Goal: Task Accomplishment & Management: Manage account settings

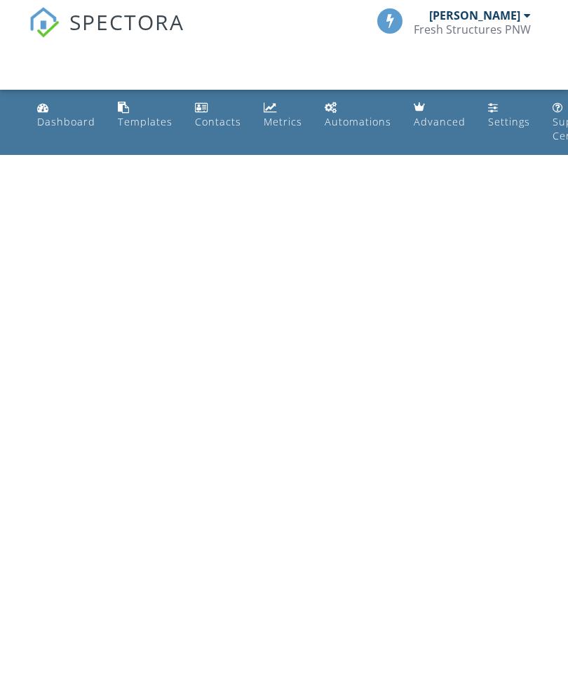
click at [58, 109] on link "Dashboard" at bounding box center [66, 115] width 69 height 40
click at [66, 117] on div "Dashboard" at bounding box center [66, 121] width 58 height 13
click at [55, 118] on div "Dashboard" at bounding box center [66, 121] width 58 height 13
click at [491, 22] on div "Fresh Structures PNW" at bounding box center [472, 29] width 117 height 14
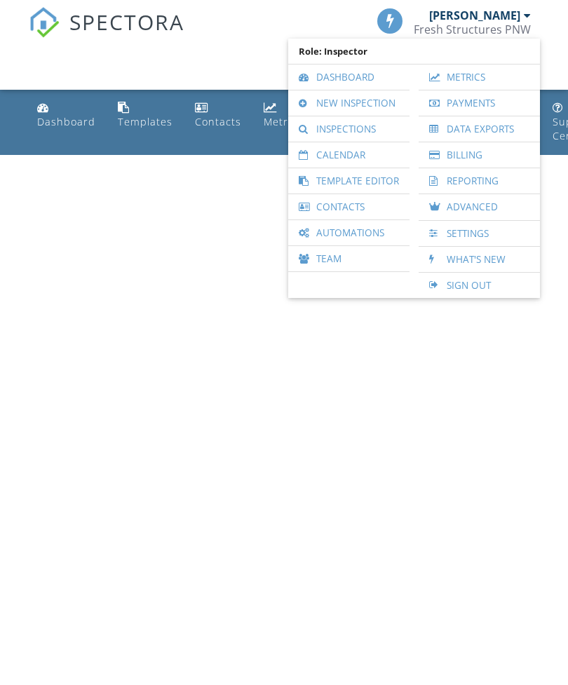
click at [364, 125] on link "Inspections" at bounding box center [348, 128] width 107 height 25
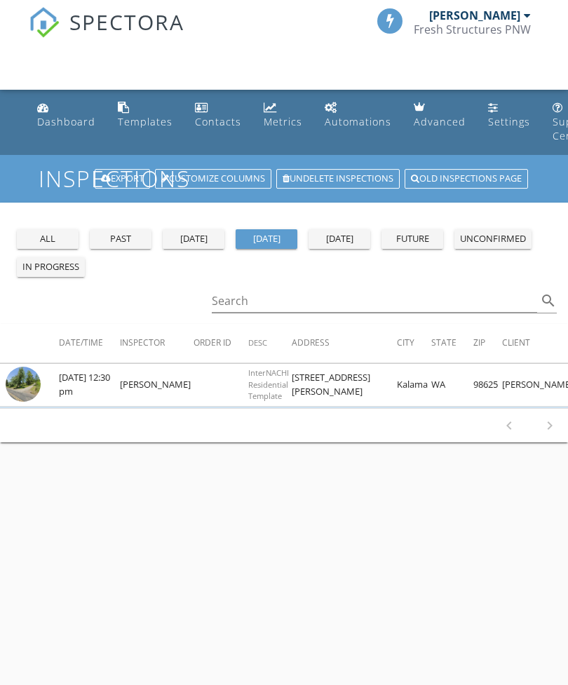
click at [55, 374] on td at bounding box center [29, 385] width 59 height 43
click at [54, 374] on td at bounding box center [29, 385] width 59 height 43
click at [22, 381] on img at bounding box center [23, 384] width 35 height 35
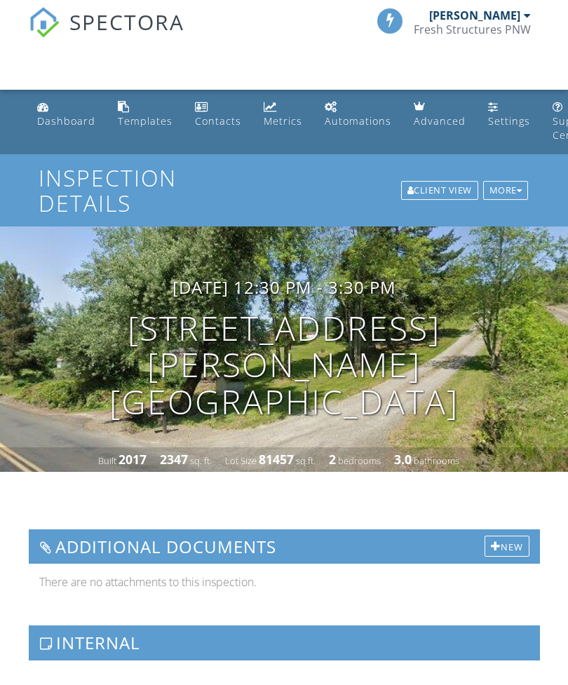
scroll to position [1, 0]
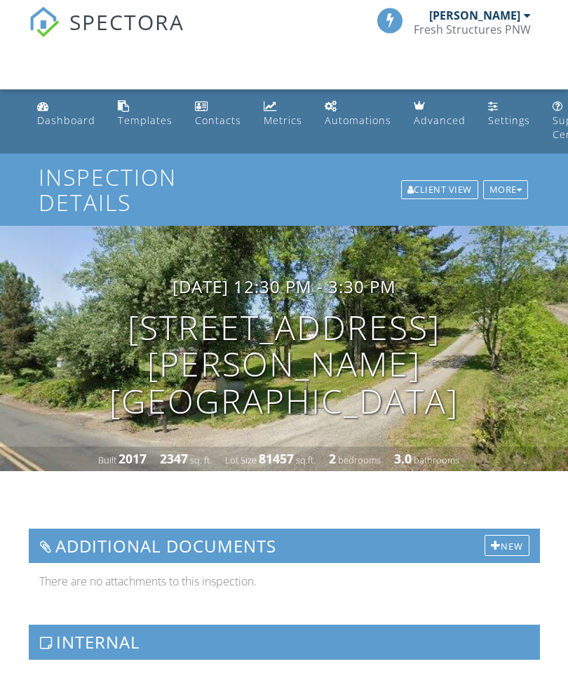
click at [504, 181] on div "More" at bounding box center [506, 191] width 46 height 20
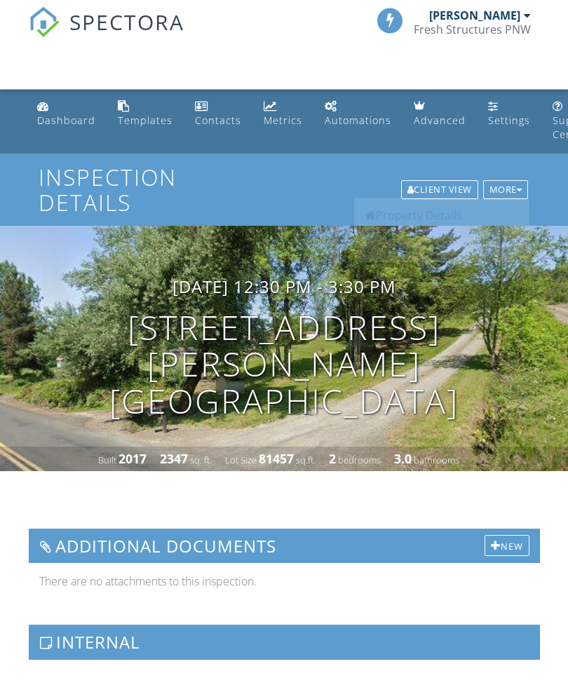
scroll to position [1, 0]
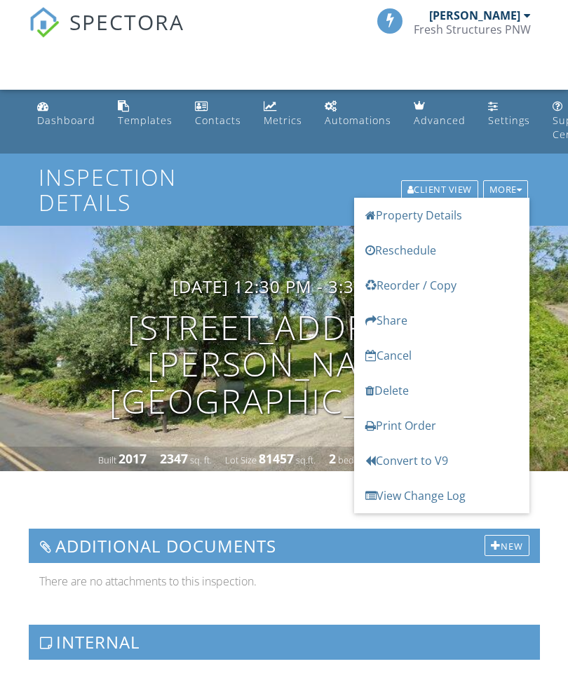
click at [558, 378] on div "09/29/2025 12:30 pm - 3:30 pm 216 Gore Rd Kalama, WA 98625" at bounding box center [284, 348] width 568 height 143
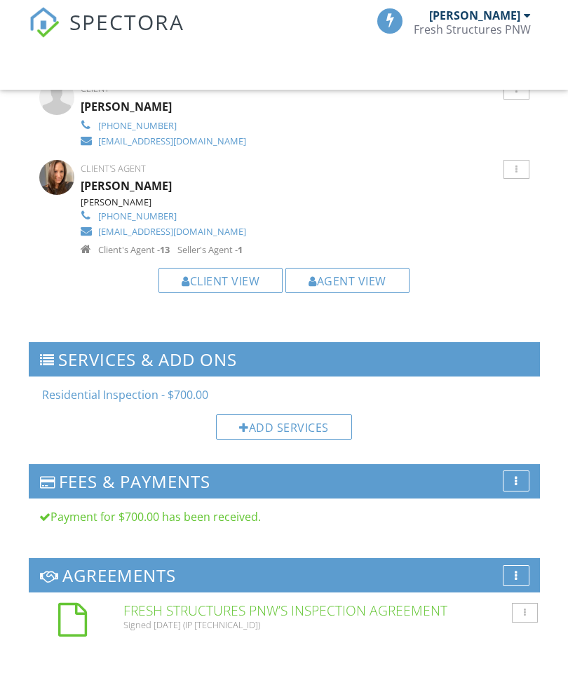
scroll to position [1531, 0]
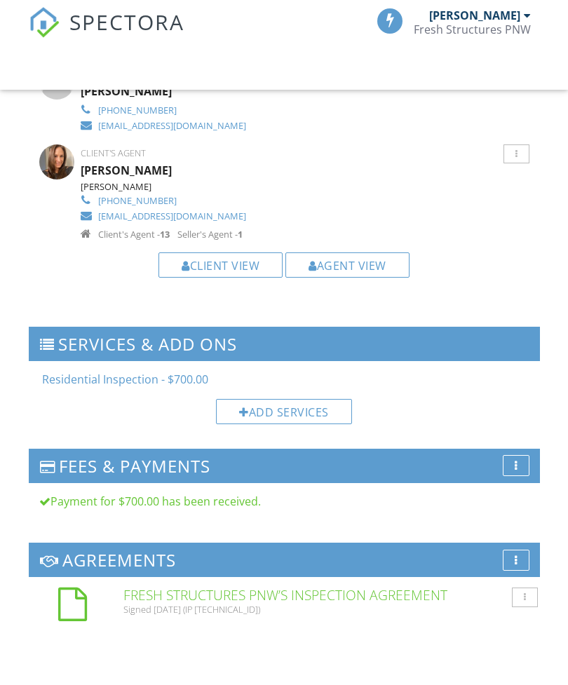
click at [47, 338] on div at bounding box center [47, 345] width 15 height 14
click at [46, 338] on div at bounding box center [47, 345] width 15 height 14
click at [71, 379] on div "Residential Inspection - $700.00 Add Services" at bounding box center [284, 397] width 511 height 73
click at [77, 371] on span "Residential Inspection - $700.00" at bounding box center [125, 378] width 166 height 15
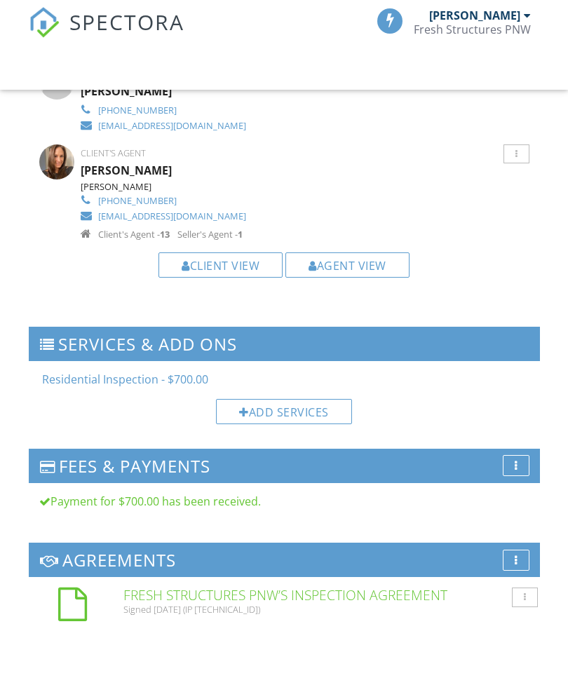
click at [47, 338] on div at bounding box center [47, 345] width 15 height 14
click at [71, 372] on span "Residential Inspection - $700.00" at bounding box center [125, 378] width 166 height 15
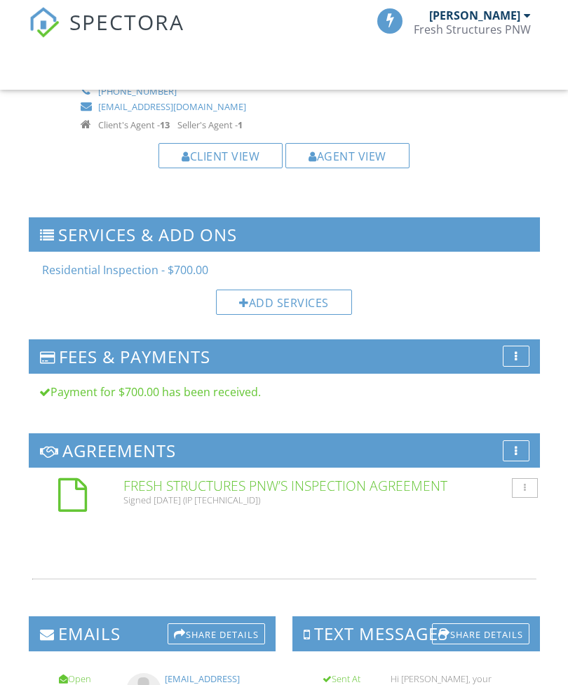
scroll to position [1643, 0]
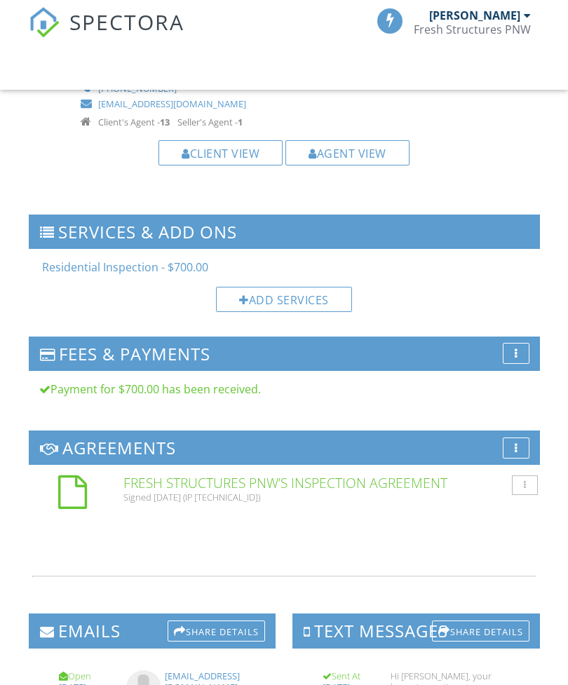
click at [46, 226] on div at bounding box center [47, 233] width 15 height 14
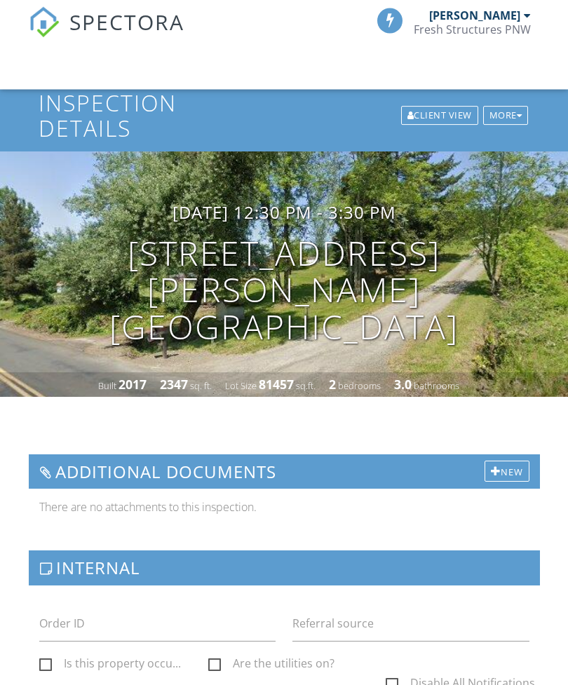
scroll to position [0, 0]
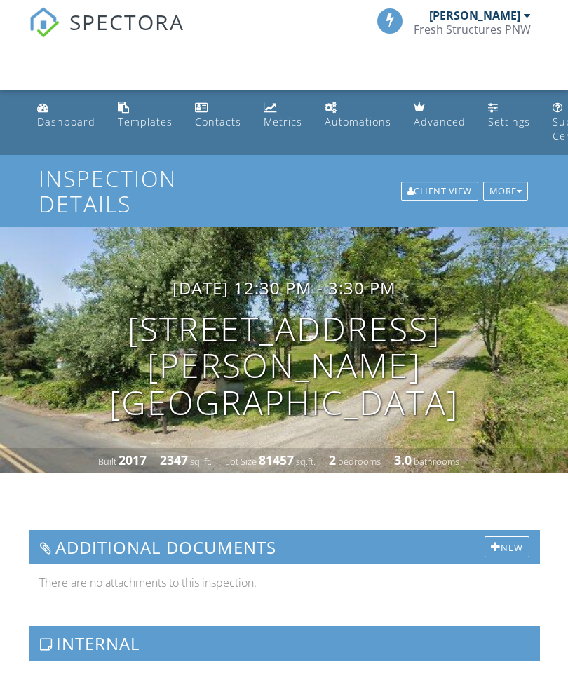
click at [501, 186] on div "More" at bounding box center [506, 192] width 46 height 20
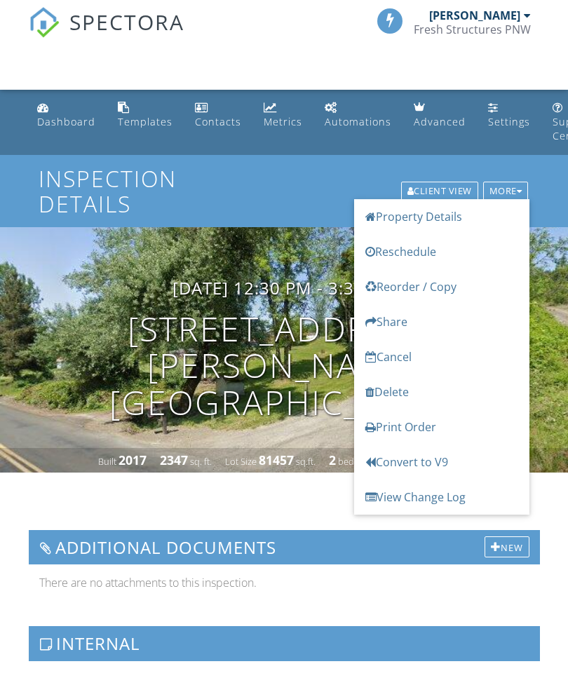
click at [547, 257] on div "09/29/2025 12:30 pm - 3:30 pm 216 Gore Rd Kalama, WA 98625 Built 2017 2347 sq. …" at bounding box center [284, 349] width 568 height 245
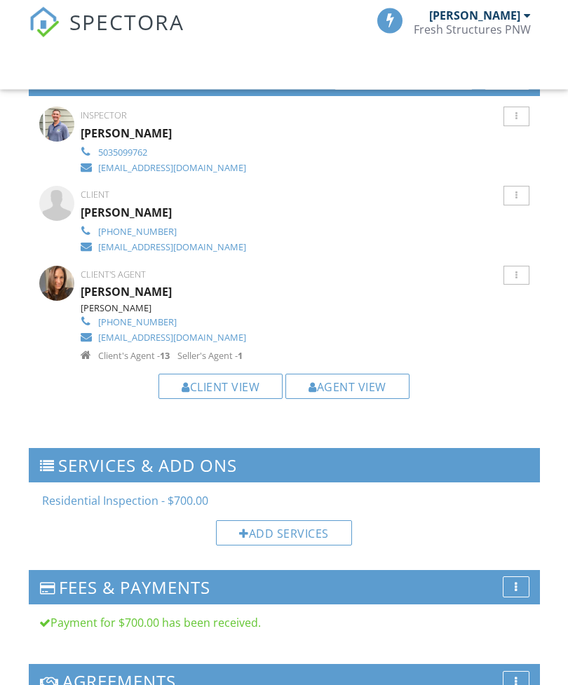
scroll to position [1409, 0]
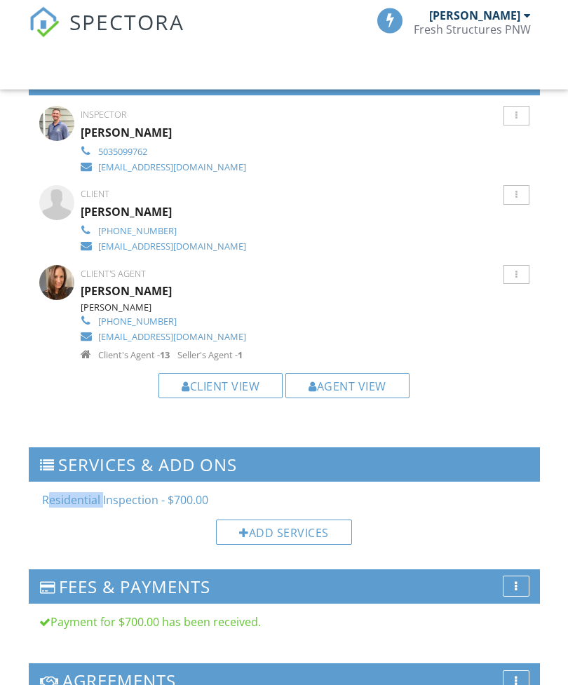
click at [438, 505] on div "Residential Inspection - $700.00 Add Services" at bounding box center [284, 518] width 511 height 73
click at [46, 448] on h3 "Services & Add ons" at bounding box center [284, 465] width 511 height 34
click at [50, 459] on div at bounding box center [47, 466] width 15 height 14
click at [43, 459] on div at bounding box center [47, 466] width 15 height 14
click at [46, 459] on div at bounding box center [47, 466] width 15 height 14
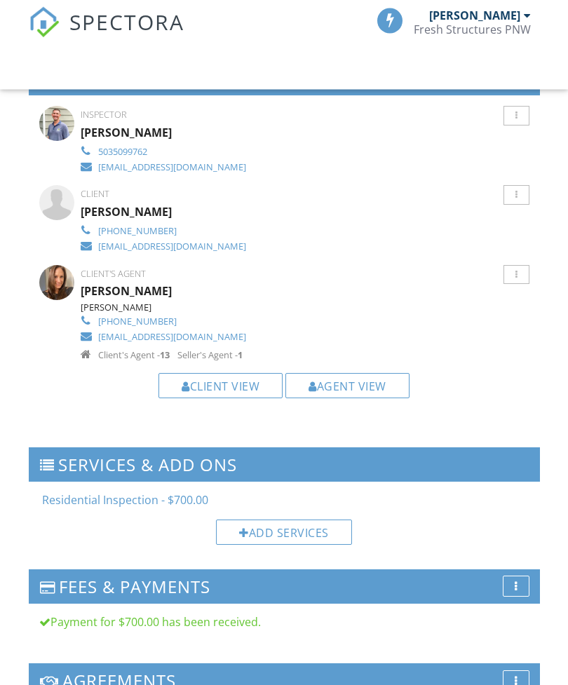
click at [48, 439] on div "People Disable Client CC Email New Client Listing Agent Add Another Person Insp…" at bounding box center [284, 417] width 528 height 711
click at [51, 448] on h3 "Services & Add ons" at bounding box center [284, 465] width 511 height 34
click at [49, 459] on div at bounding box center [47, 466] width 15 height 14
click at [279, 520] on div "Add Services" at bounding box center [284, 532] width 136 height 25
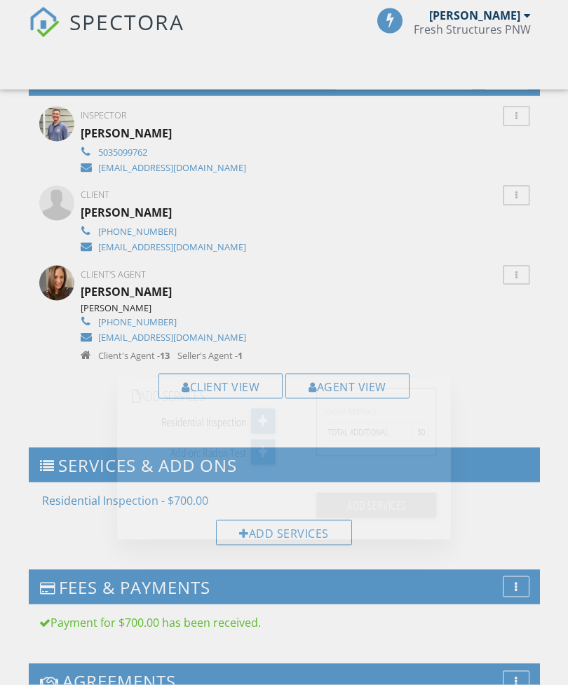
scroll to position [1410, 0]
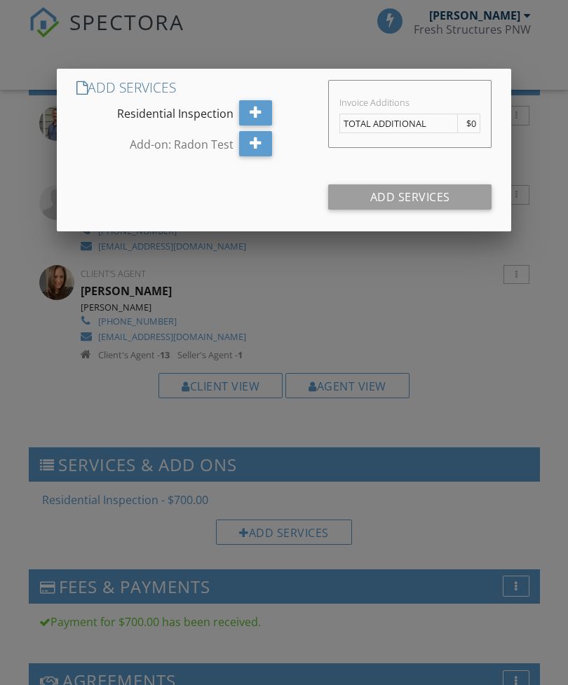
click at [456, 329] on div at bounding box center [284, 358] width 568 height 856
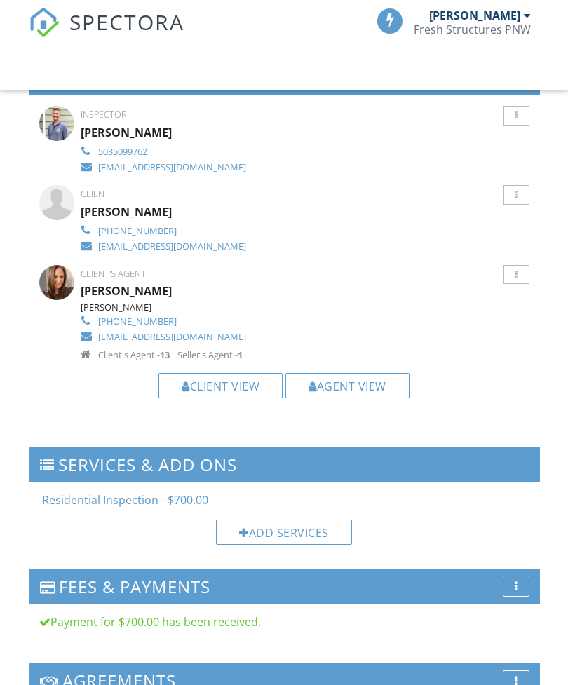
click at [85, 495] on span "Residential Inspection - $700.00" at bounding box center [125, 499] width 166 height 15
click at [132, 492] on span "Residential Inspection - $700.00" at bounding box center [125, 499] width 166 height 15
click at [429, 500] on div "Residential Inspection - $700.00 Add Services" at bounding box center [284, 517] width 511 height 73
click at [515, 575] on div "More" at bounding box center [516, 585] width 27 height 21
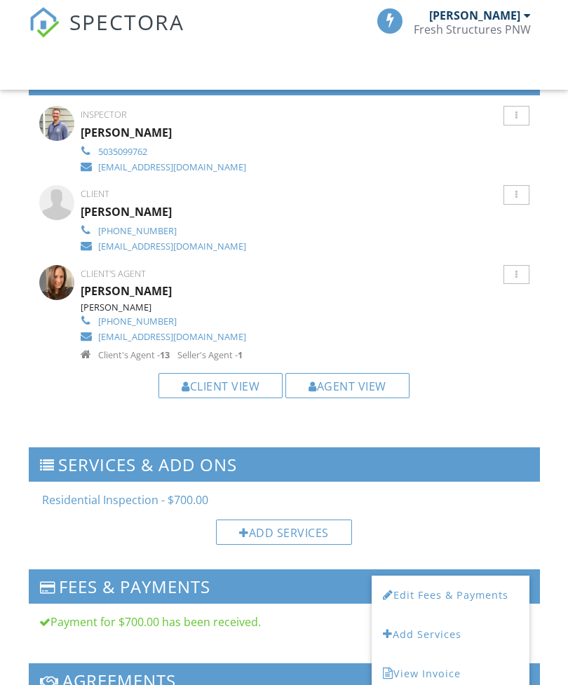
click at [479, 578] on li "Edit Fees & Payments" at bounding box center [450, 594] width 158 height 39
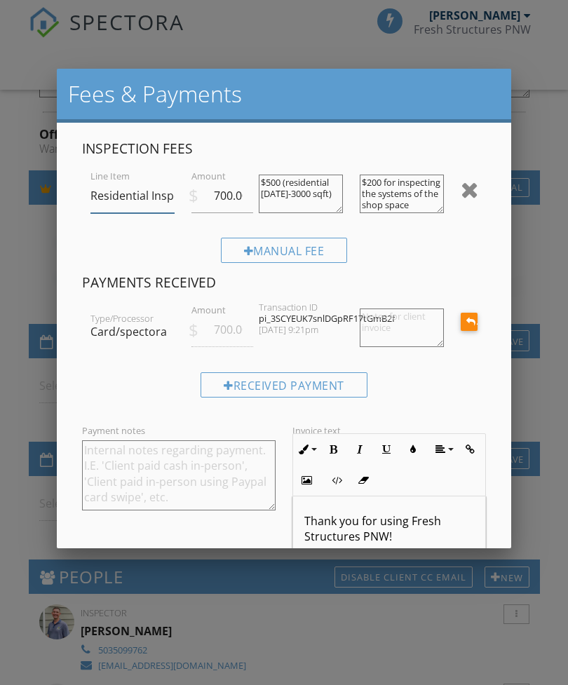
scroll to position [911, 0]
click at [107, 239] on div "Manual Fee" at bounding box center [284, 256] width 404 height 36
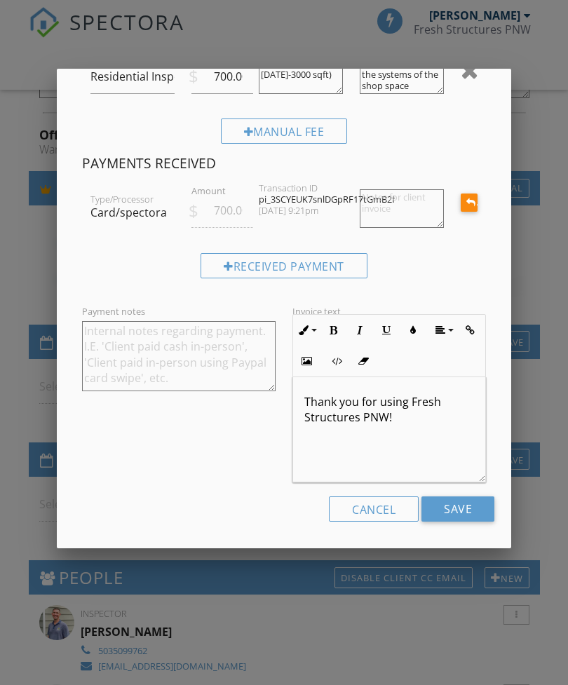
scroll to position [118, 0]
click at [463, 508] on input "Save" at bounding box center [457, 509] width 73 height 25
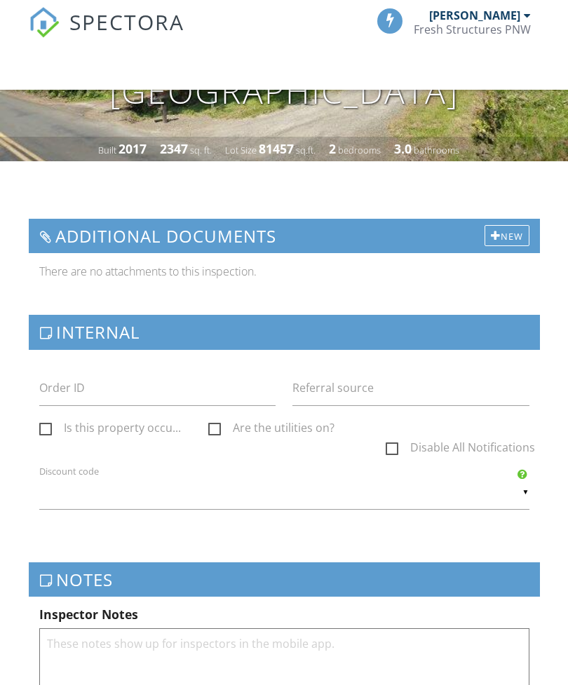
scroll to position [308, 0]
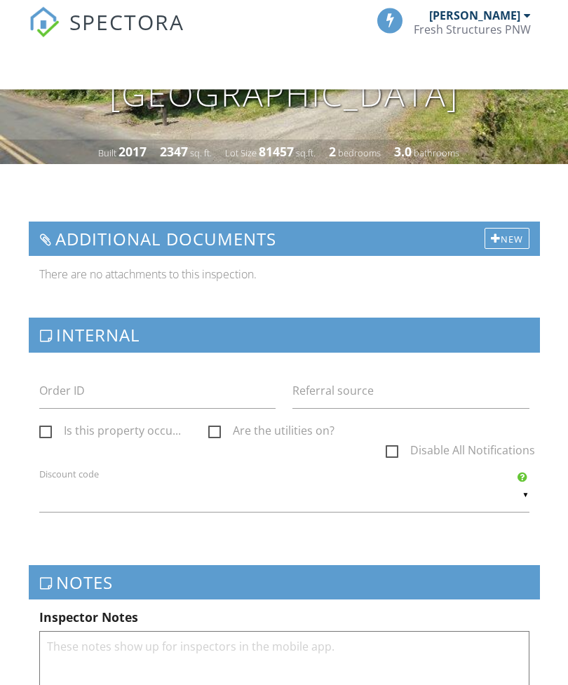
click at [510, 233] on div "New" at bounding box center [506, 238] width 45 height 21
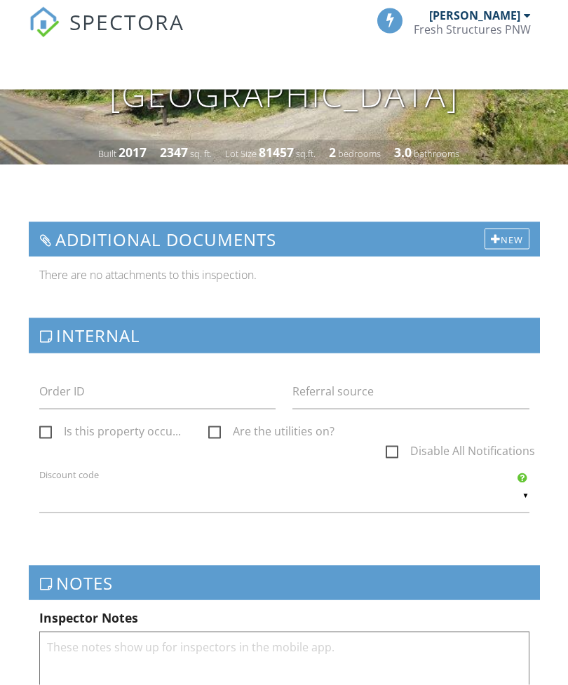
scroll to position [308, 0]
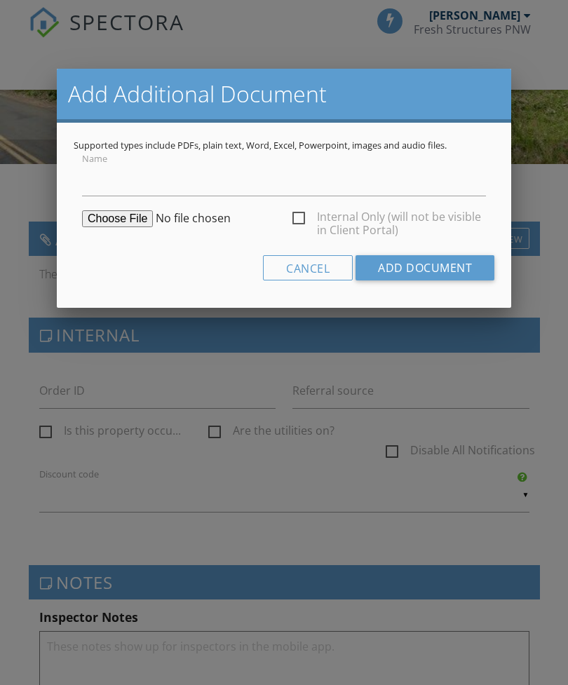
click at [307, 267] on div "Cancel" at bounding box center [308, 267] width 90 height 25
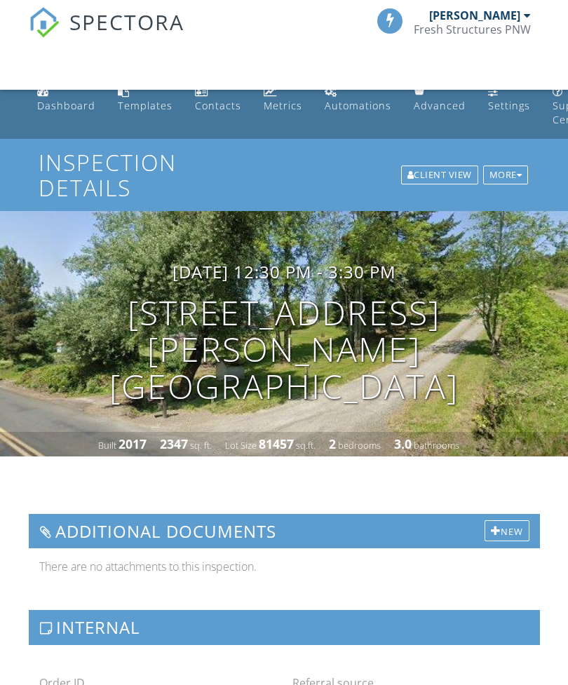
scroll to position [0, 0]
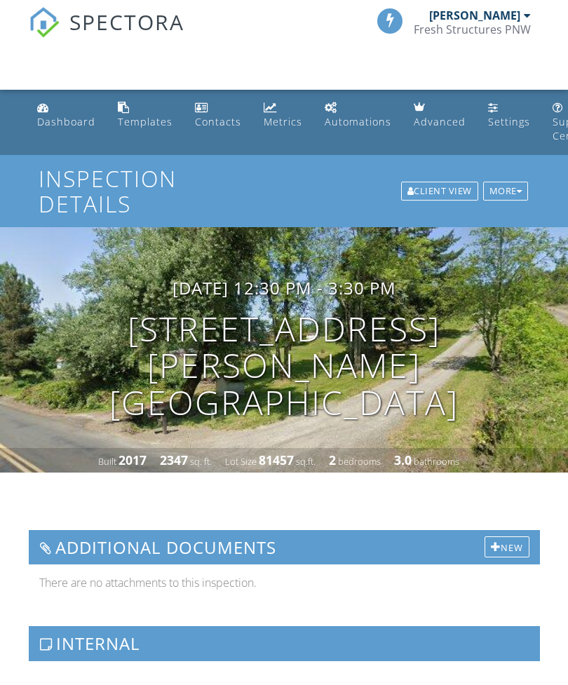
click at [130, 111] on link "Templates" at bounding box center [145, 115] width 66 height 40
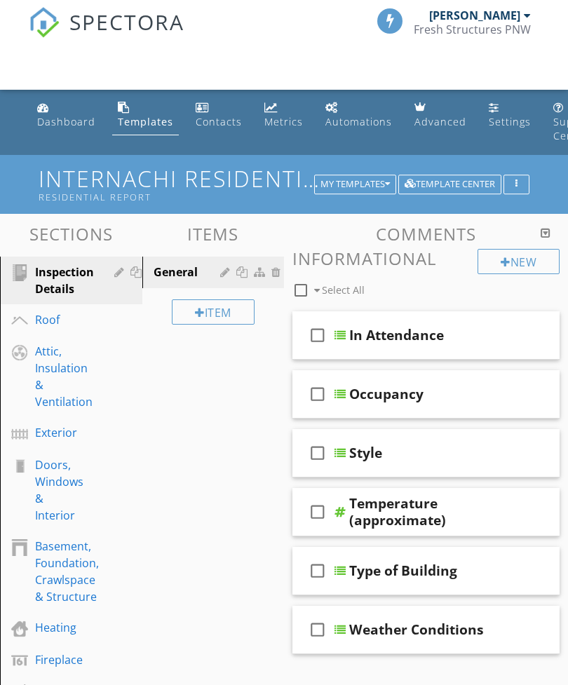
click at [361, 179] on div "My Templates" at bounding box center [354, 184] width 69 height 10
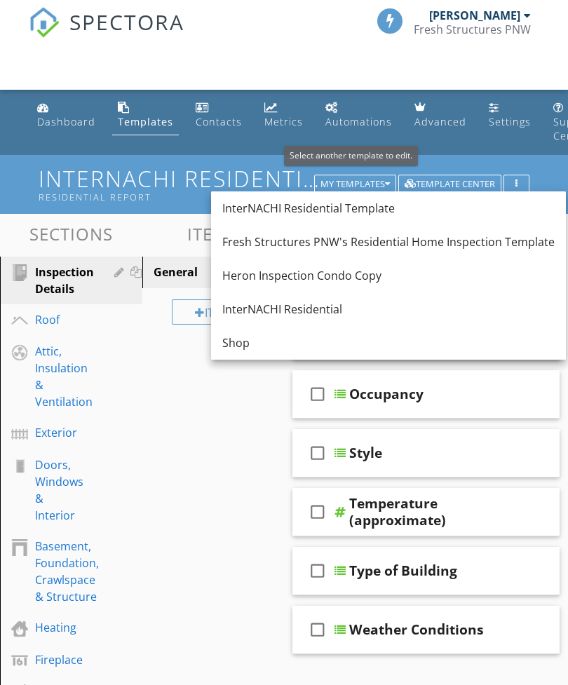
click at [442, 242] on div "Fresh Structures PNW's Residential Home Inspection Template" at bounding box center [388, 241] width 332 height 17
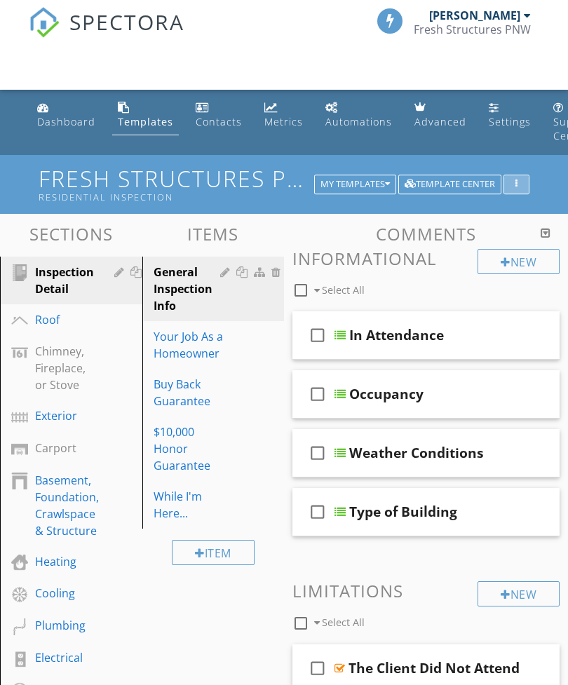
click at [518, 179] on div "button" at bounding box center [516, 184] width 13 height 10
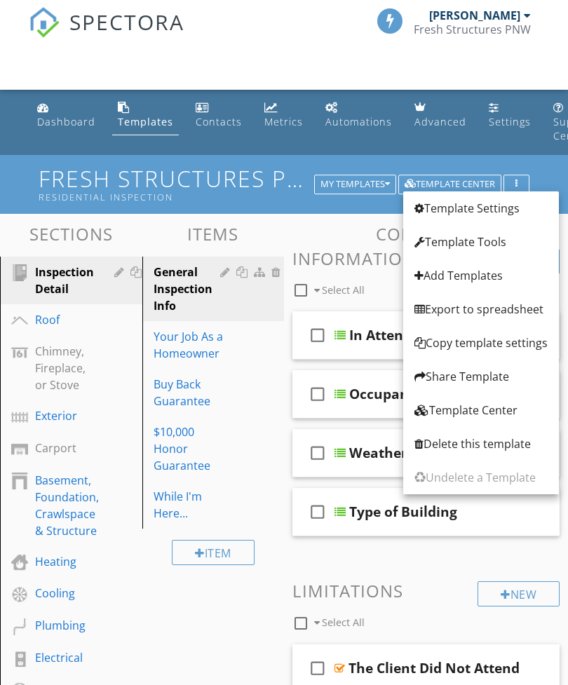
click at [475, 205] on div "Template Settings" at bounding box center [480, 208] width 133 height 17
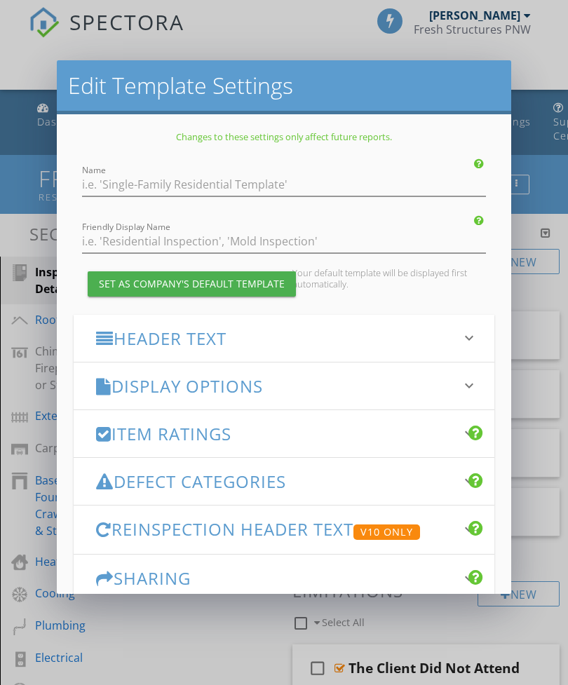
type input "Fresh Structures PNW's Residential Home Inspection Template"
type input "Residential Inspection"
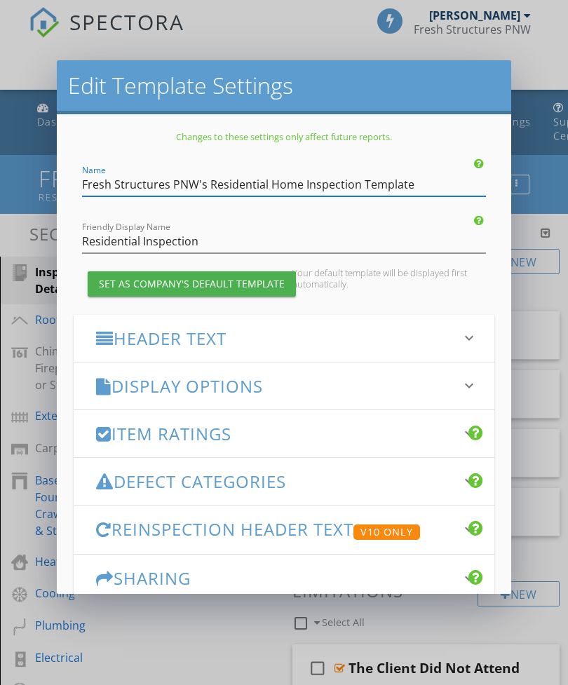
click at [542, 54] on div "Edit Template Settings Changes to these settings only affect future reports. Na…" at bounding box center [284, 342] width 568 height 685
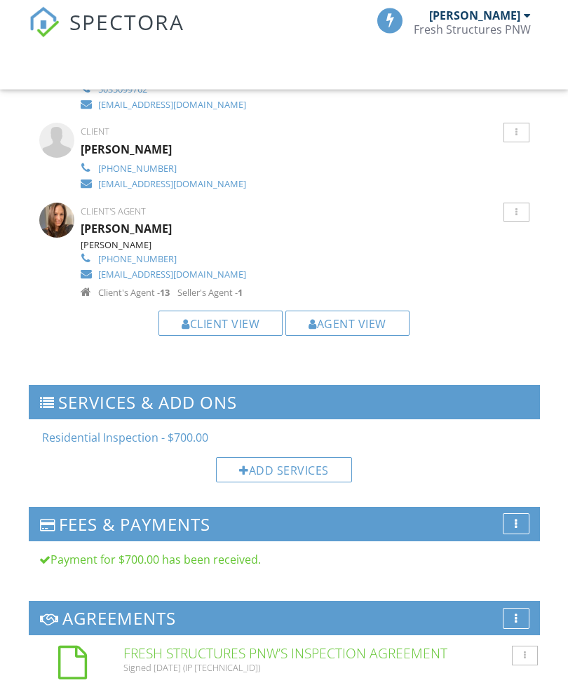
scroll to position [1473, 0]
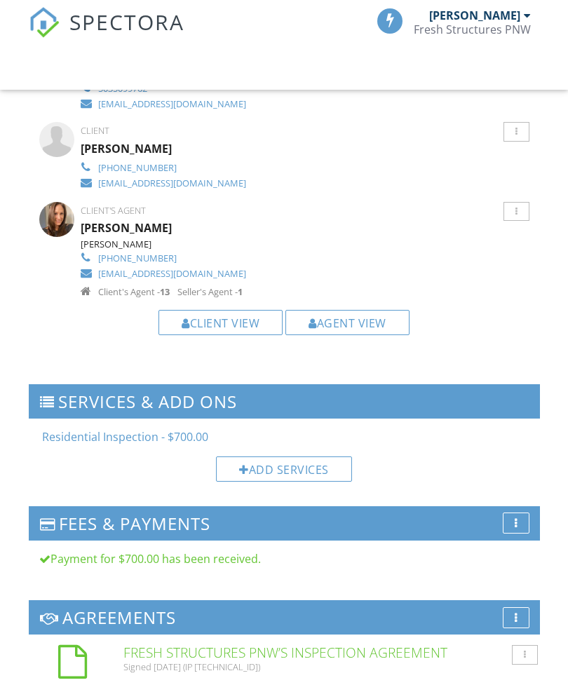
click at [486, 409] on h3 "Services & Add ons" at bounding box center [284, 401] width 511 height 34
click at [492, 395] on h3 "Services & Add ons" at bounding box center [284, 401] width 511 height 34
click at [43, 385] on h3 "Services & Add ons" at bounding box center [284, 401] width 511 height 34
click at [46, 395] on div at bounding box center [47, 402] width 15 height 14
click at [447, 429] on li "Residential Inspection - $700.00" at bounding box center [284, 436] width 490 height 15
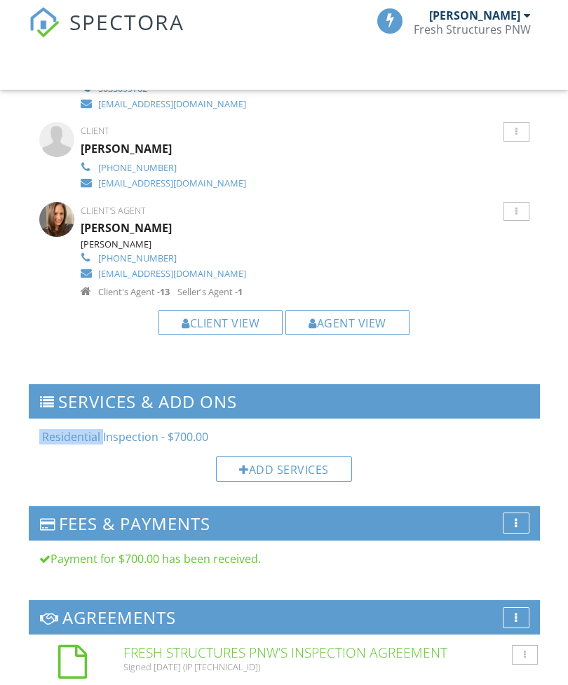
click at [457, 384] on h3 "Services & Add ons" at bounding box center [284, 401] width 511 height 34
click at [57, 385] on h3 "Services & Add ons" at bounding box center [284, 401] width 511 height 34
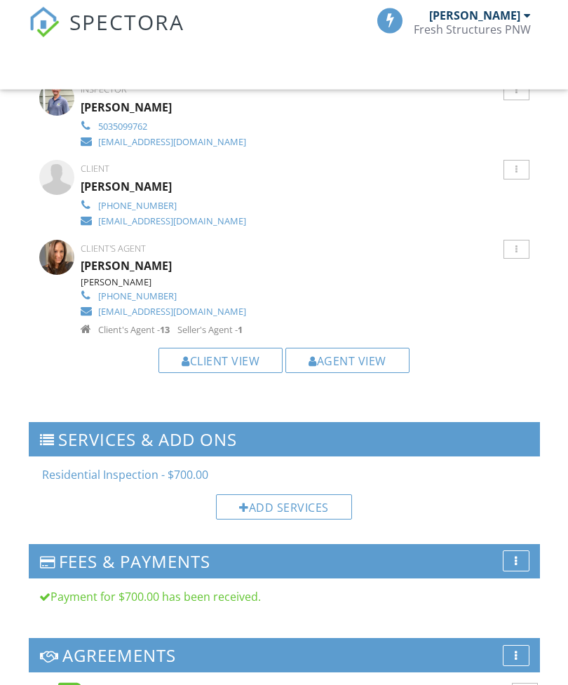
scroll to position [1435, 0]
click at [47, 433] on div at bounding box center [47, 440] width 15 height 14
click at [50, 422] on h3 "Services & Add ons" at bounding box center [284, 439] width 511 height 34
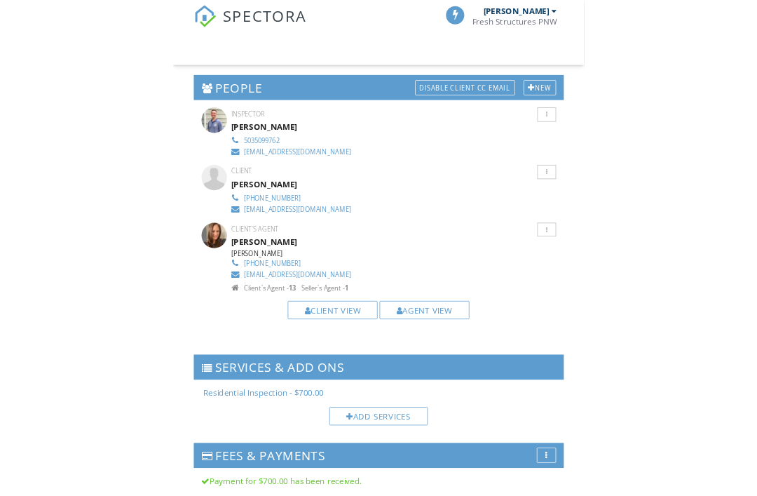
scroll to position [429, 0]
